Goal: Book appointment/travel/reservation

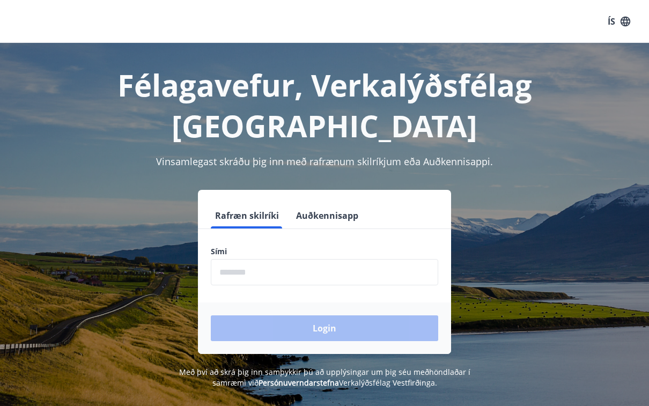
click at [266, 259] on input "phone" at bounding box center [324, 272] width 227 height 26
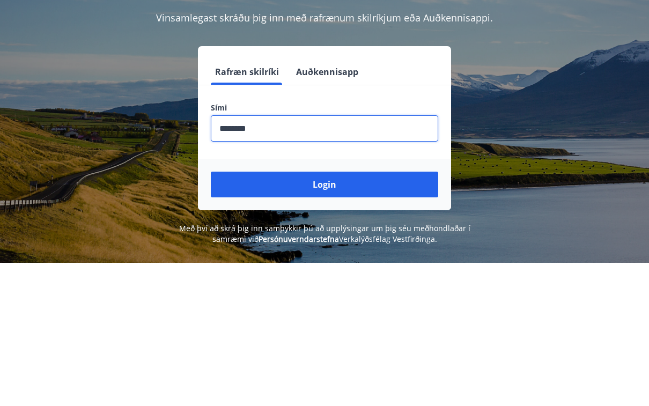
type input "********"
click at [332, 315] on button "Login" at bounding box center [324, 328] width 227 height 26
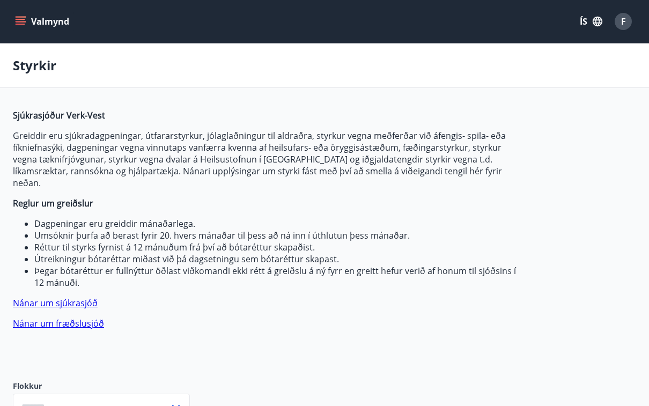
type input "***"
click at [583, 23] on button "ÍS" at bounding box center [590, 21] width 34 height 19
click at [490, 70] on div "English" at bounding box center [504, 68] width 111 height 13
click at [26, 20] on button "Menu" at bounding box center [36, 21] width 47 height 19
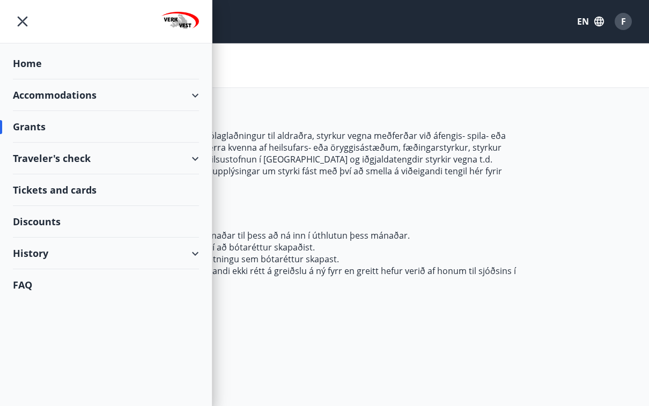
click at [36, 95] on div "Accommodations" at bounding box center [106, 95] width 186 height 32
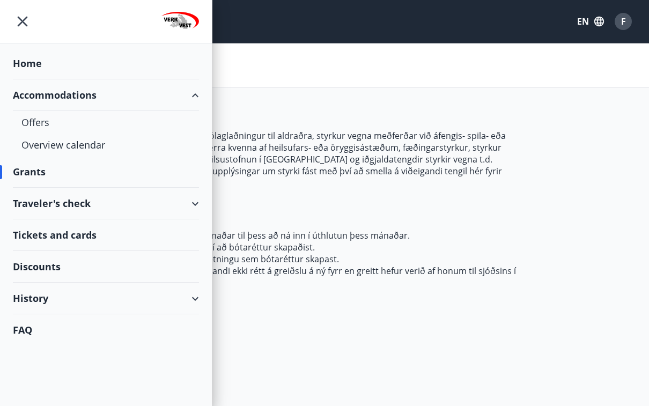
click at [33, 123] on div "Offers" at bounding box center [105, 122] width 169 height 23
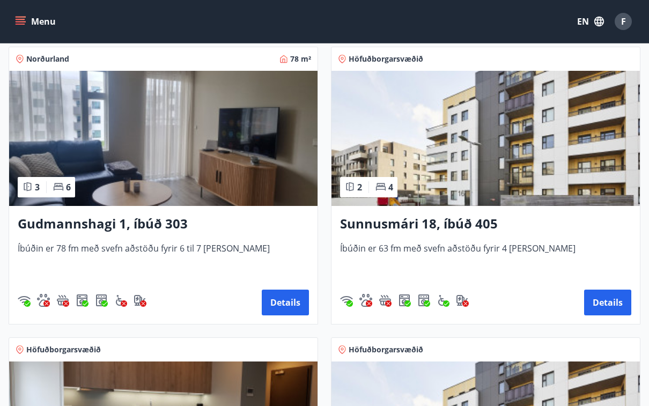
scroll to position [206, 0]
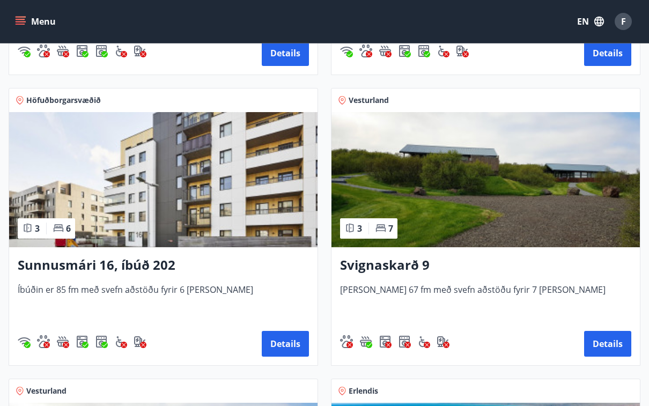
click at [284, 342] on button "Details" at bounding box center [285, 344] width 47 height 26
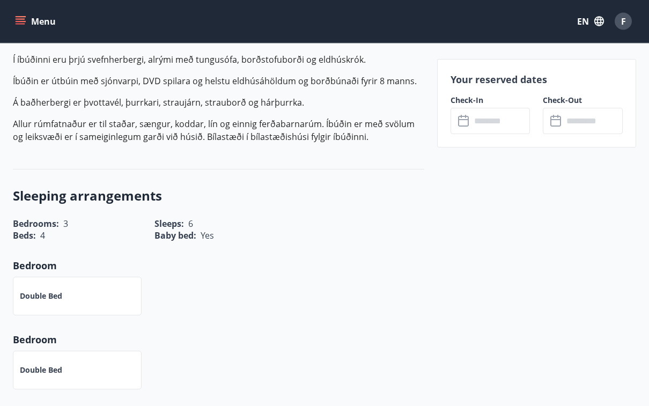
scroll to position [313, 0]
click at [502, 114] on input "text" at bounding box center [500, 121] width 59 height 26
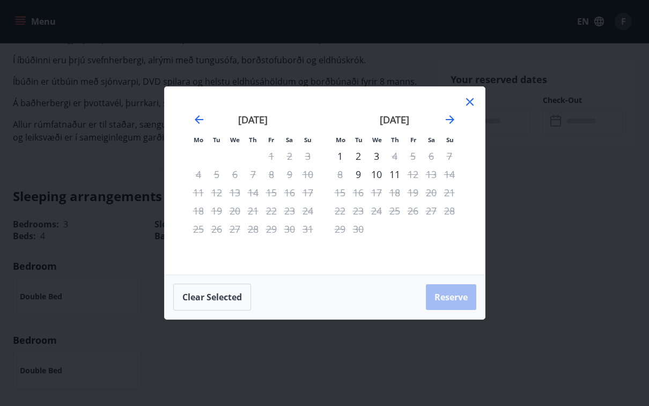
click at [472, 106] on icon at bounding box center [470, 102] width 8 height 8
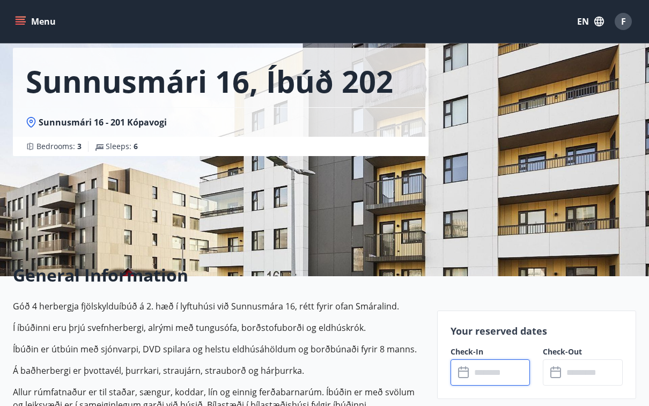
scroll to position [0, 0]
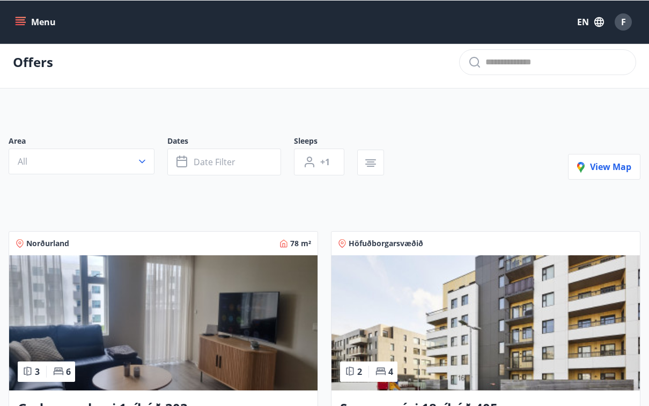
scroll to position [6, 0]
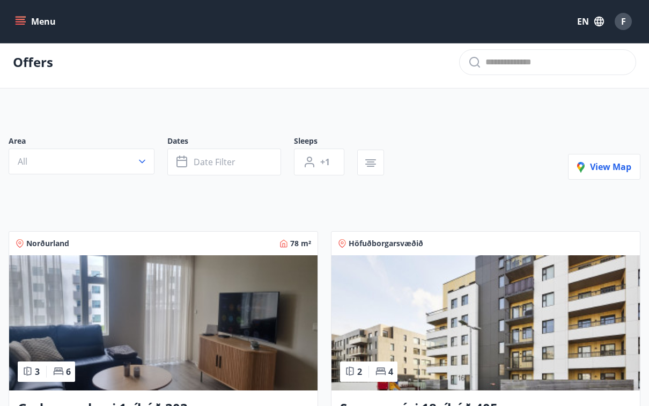
click at [203, 158] on span "Date filter" at bounding box center [214, 162] width 42 height 12
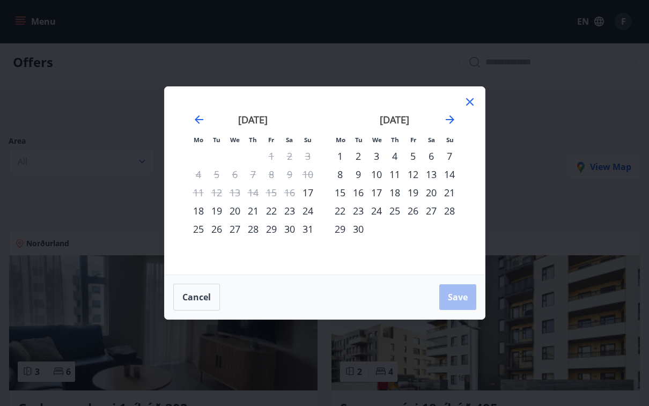
click at [196, 234] on div "25" at bounding box center [198, 229] width 18 height 18
click at [258, 238] on div "28" at bounding box center [253, 229] width 18 height 18
click at [465, 301] on span "Save" at bounding box center [458, 297] width 20 height 12
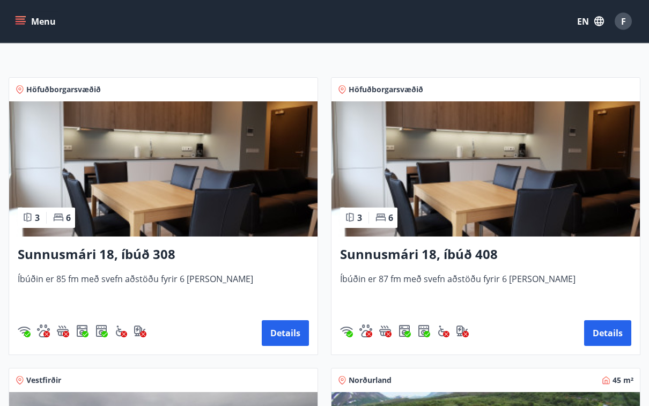
click at [146, 176] on img at bounding box center [163, 169] width 308 height 135
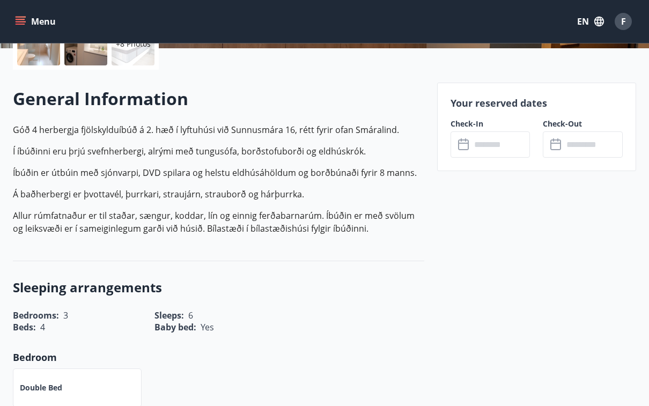
scroll to position [227, 0]
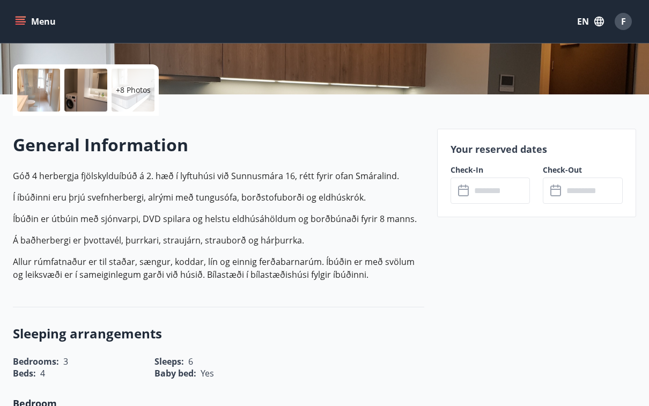
click at [491, 186] on input "text" at bounding box center [500, 190] width 59 height 26
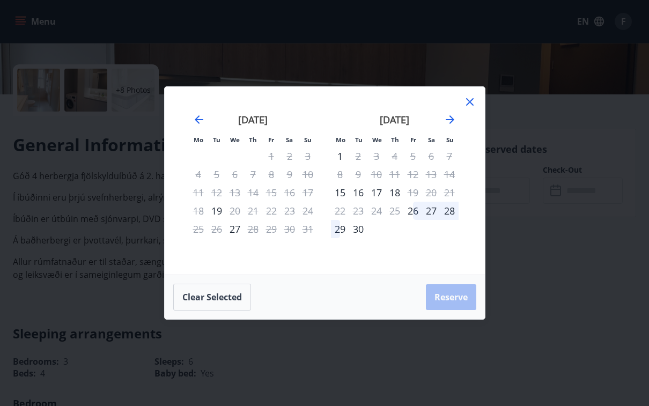
click at [210, 303] on button "Clear selected" at bounding box center [212, 297] width 78 height 27
click at [472, 99] on icon at bounding box center [470, 102] width 8 height 8
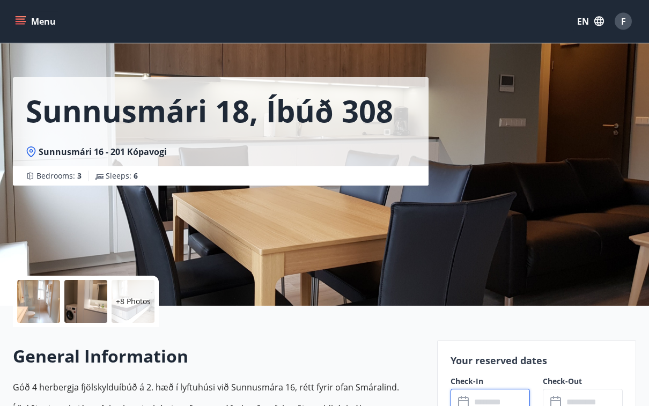
scroll to position [0, 0]
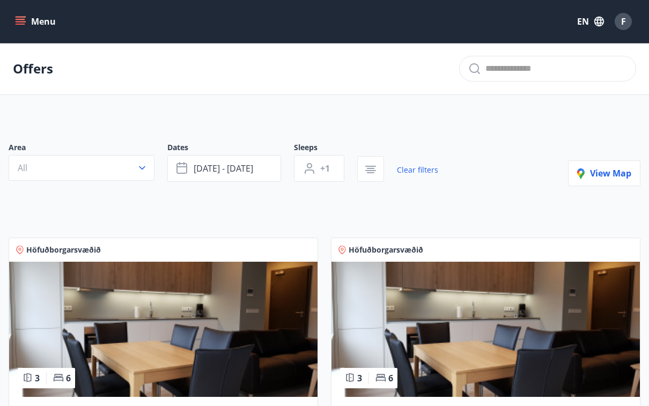
click at [140, 166] on icon "button" at bounding box center [142, 167] width 11 height 11
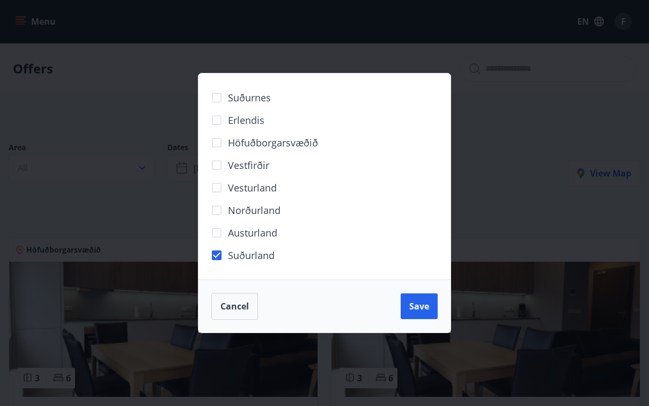
click at [421, 306] on span "Save" at bounding box center [419, 306] width 20 height 12
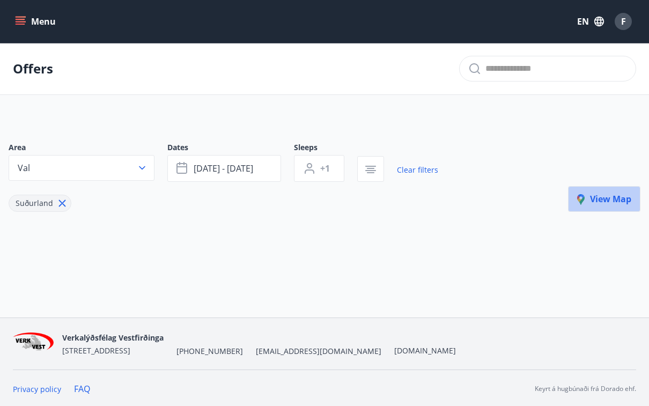
click at [597, 196] on span "View map" at bounding box center [604, 199] width 54 height 12
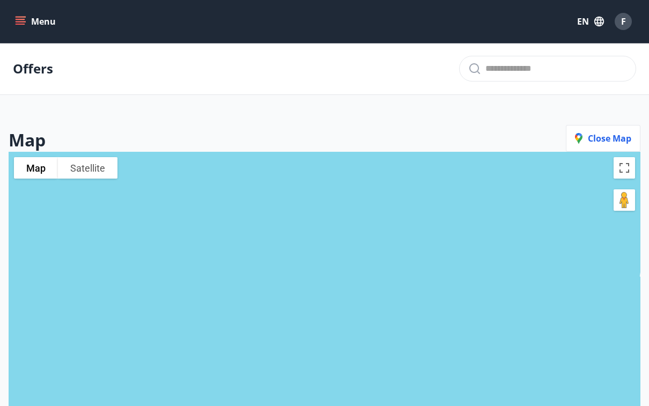
click at [20, 19] on icon "menu" at bounding box center [21, 19] width 10 height 1
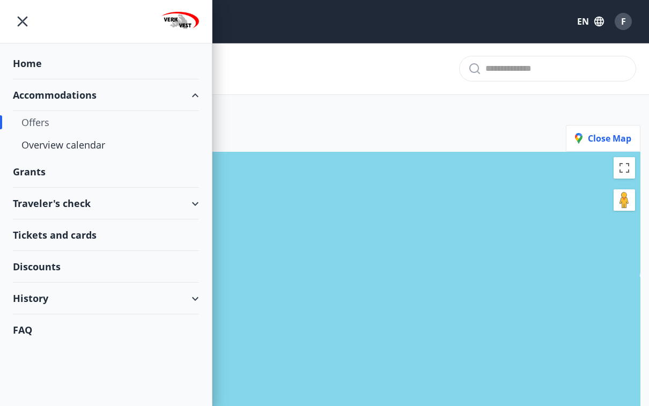
click at [30, 124] on div "Offers" at bounding box center [105, 122] width 169 height 23
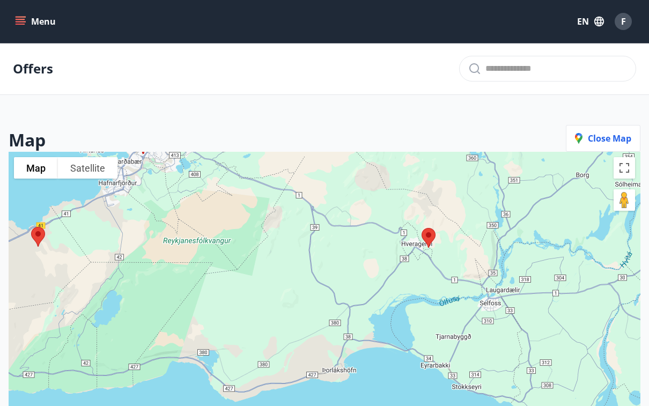
click at [608, 138] on span "Close map" at bounding box center [603, 138] width 56 height 12
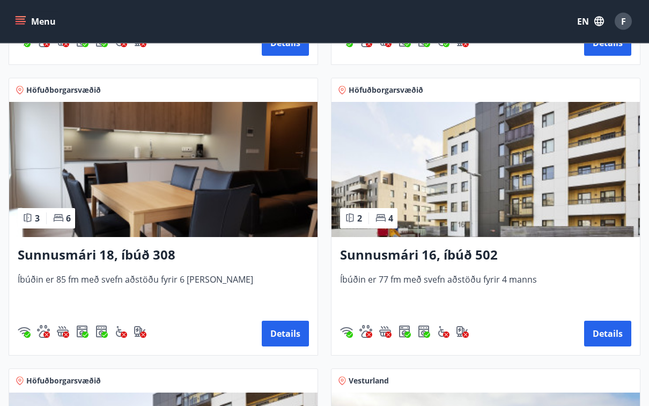
scroll to position [439, 0]
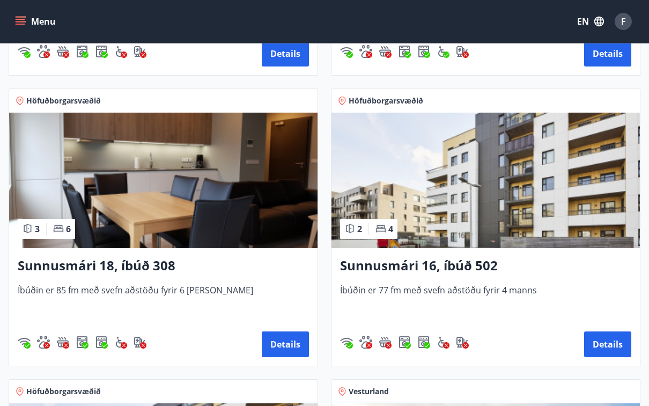
click at [609, 341] on button "Details" at bounding box center [607, 344] width 47 height 26
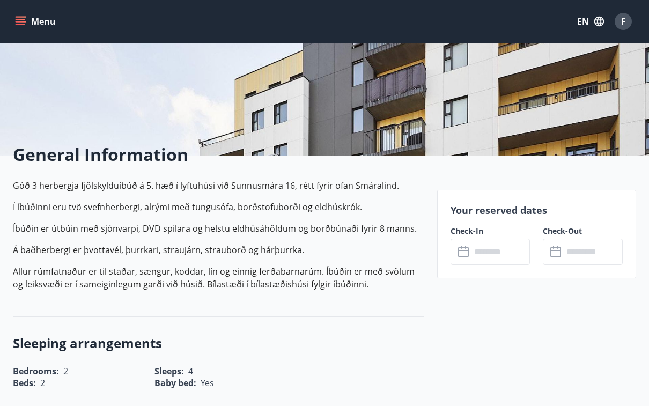
scroll to position [236, 0]
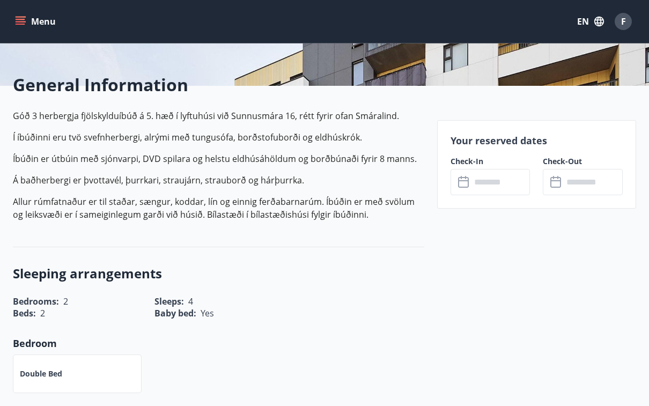
click at [488, 183] on input "text" at bounding box center [500, 182] width 59 height 26
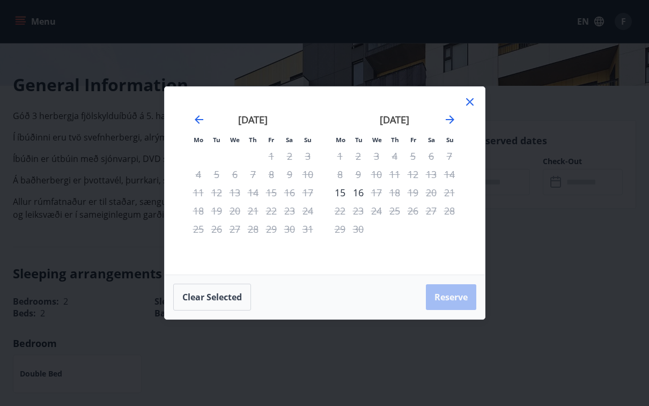
click at [472, 108] on icon at bounding box center [469, 101] width 13 height 13
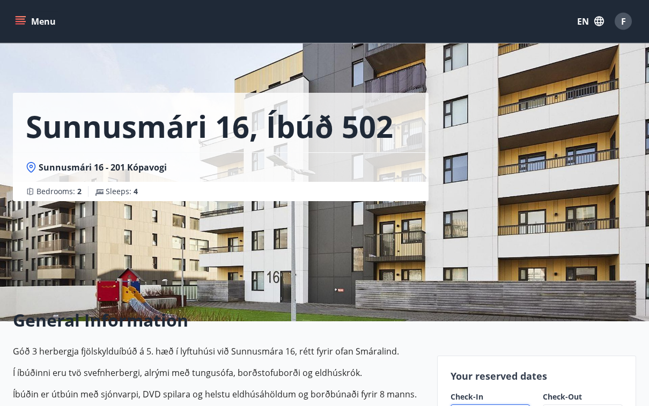
scroll to position [0, 0]
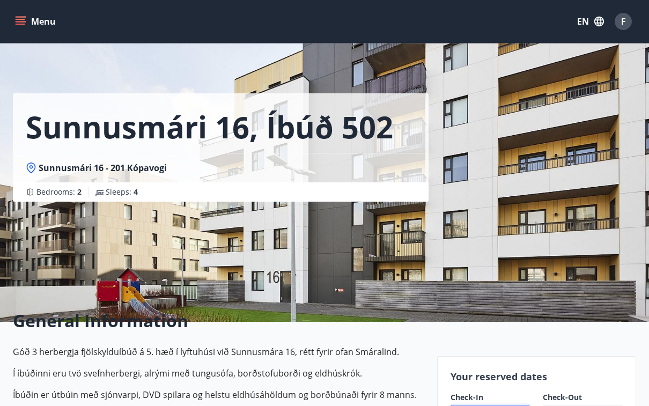
click at [25, 31] on button "Menu" at bounding box center [36, 21] width 47 height 19
click at [414, 330] on h2 "General Information" at bounding box center [218, 321] width 411 height 24
